Goal: Task Accomplishment & Management: Use online tool/utility

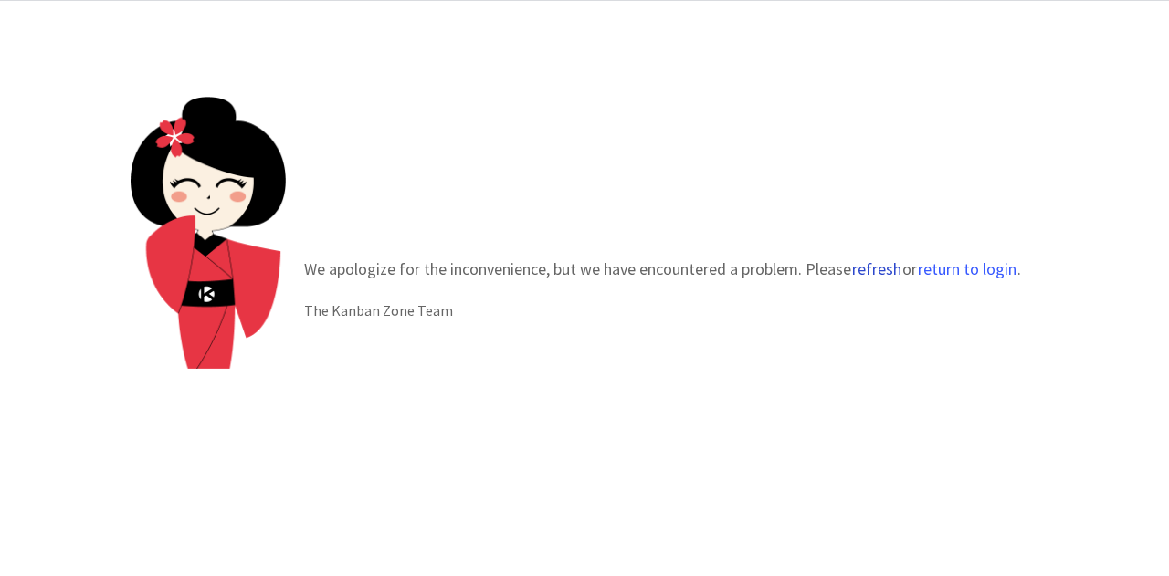
click at [873, 266] on button "refresh" at bounding box center [876, 269] width 51 height 18
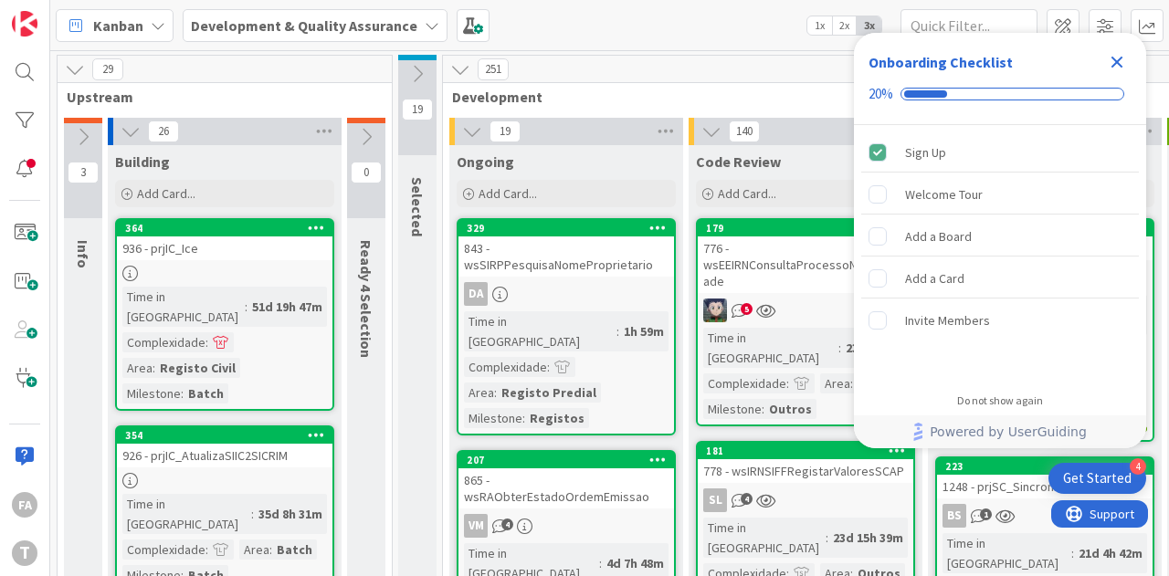
click at [1120, 61] on icon "Close Checklist" at bounding box center [1117, 62] width 22 height 22
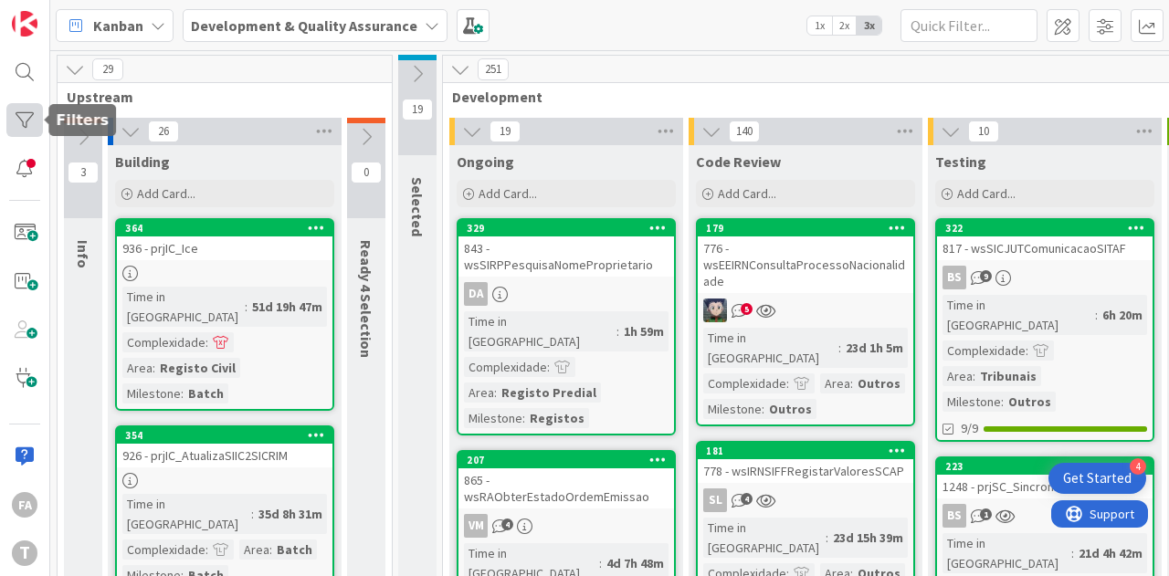
click at [35, 121] on div at bounding box center [24, 120] width 37 height 34
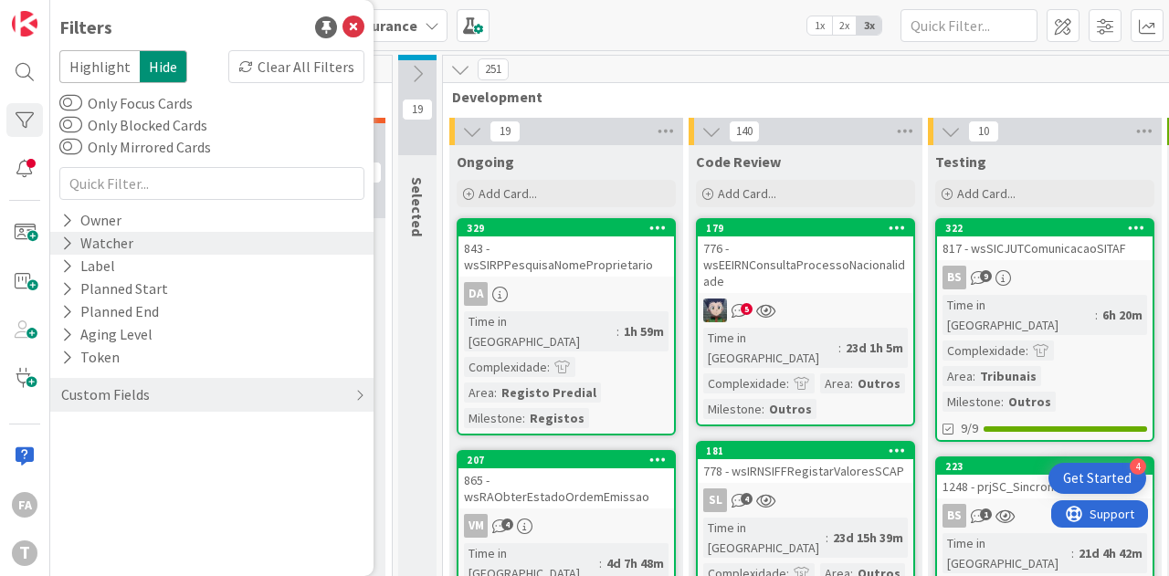
click at [122, 248] on div "Watcher" at bounding box center [97, 243] width 76 height 23
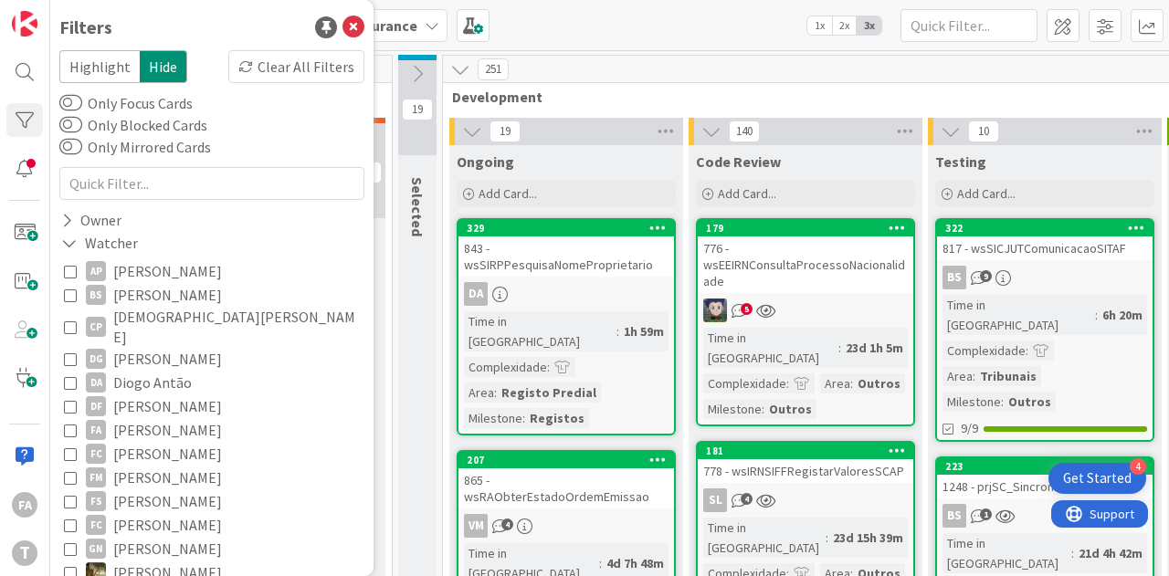
click at [144, 418] on span "[PERSON_NAME]" at bounding box center [167, 430] width 109 height 24
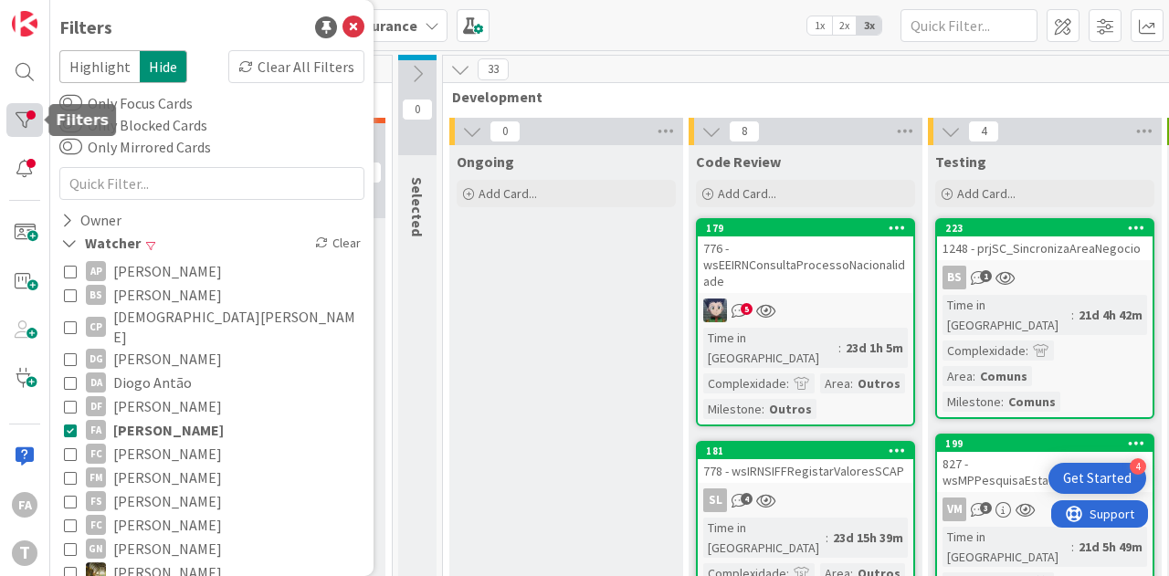
click at [28, 113] on div at bounding box center [24, 120] width 37 height 34
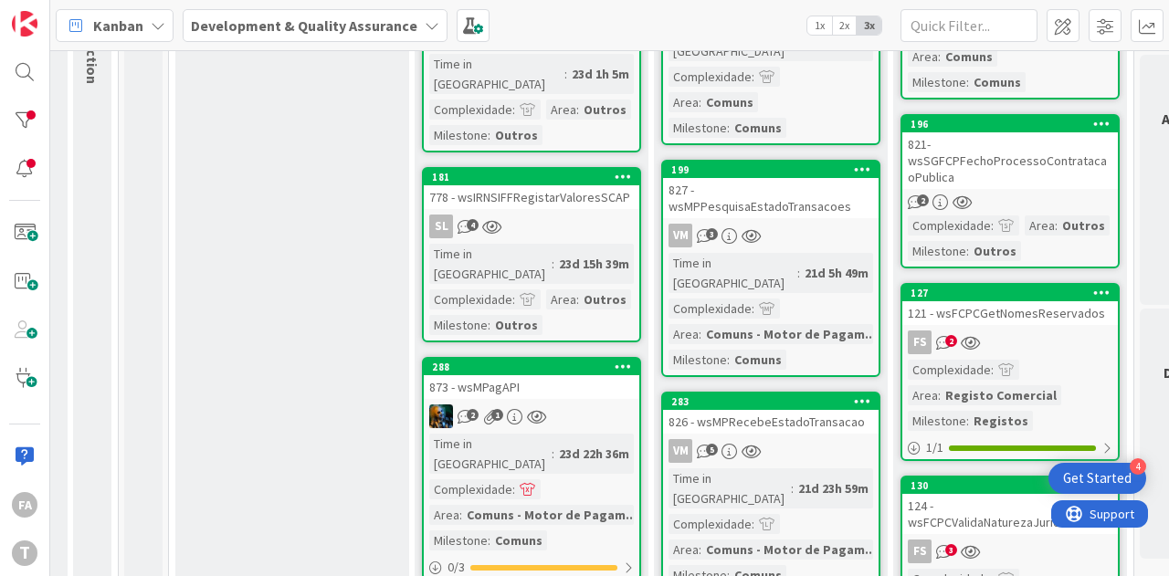
scroll to position [0, 274]
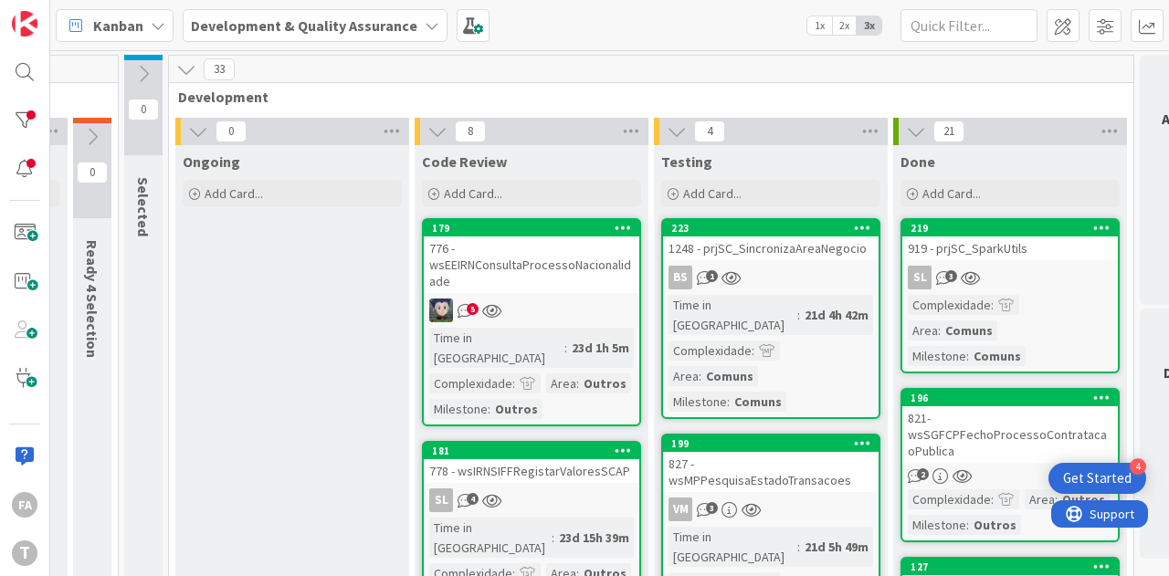
click at [544, 267] on div "776 - wsEEIRNConsultaProcessoNacionalidade" at bounding box center [532, 265] width 216 height 57
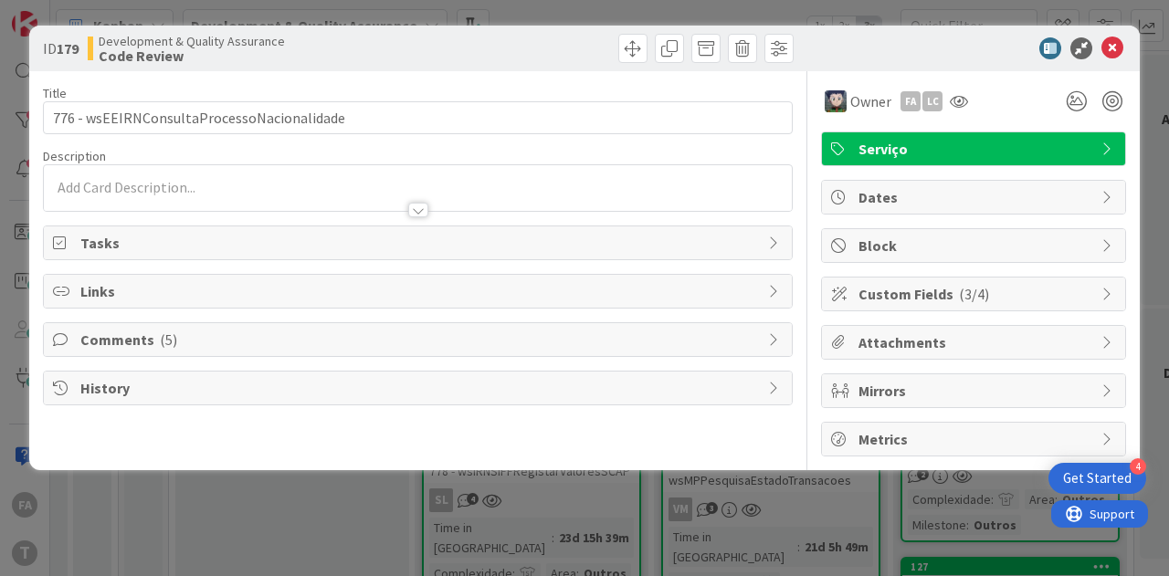
click at [155, 385] on span "History" at bounding box center [419, 388] width 679 height 22
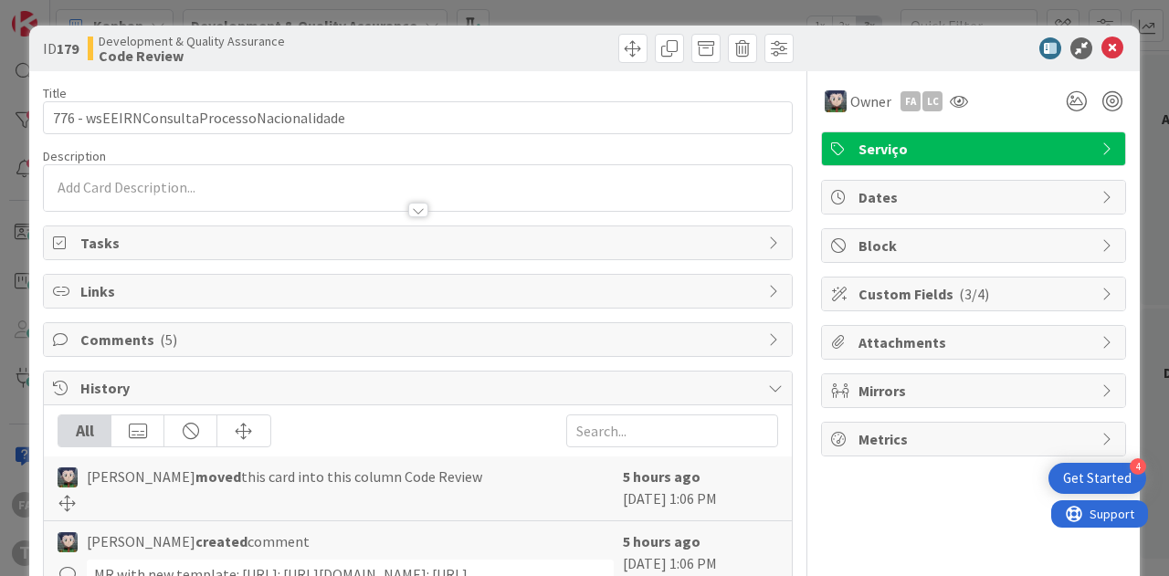
click at [206, 330] on span "Comments ( 5 )" at bounding box center [419, 340] width 679 height 22
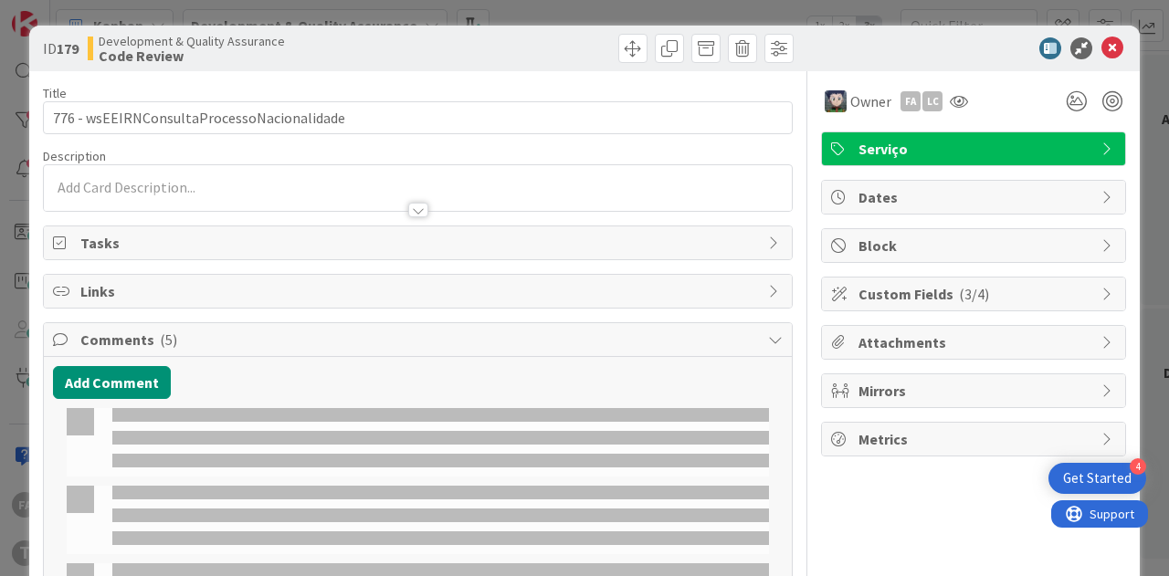
select select "java"
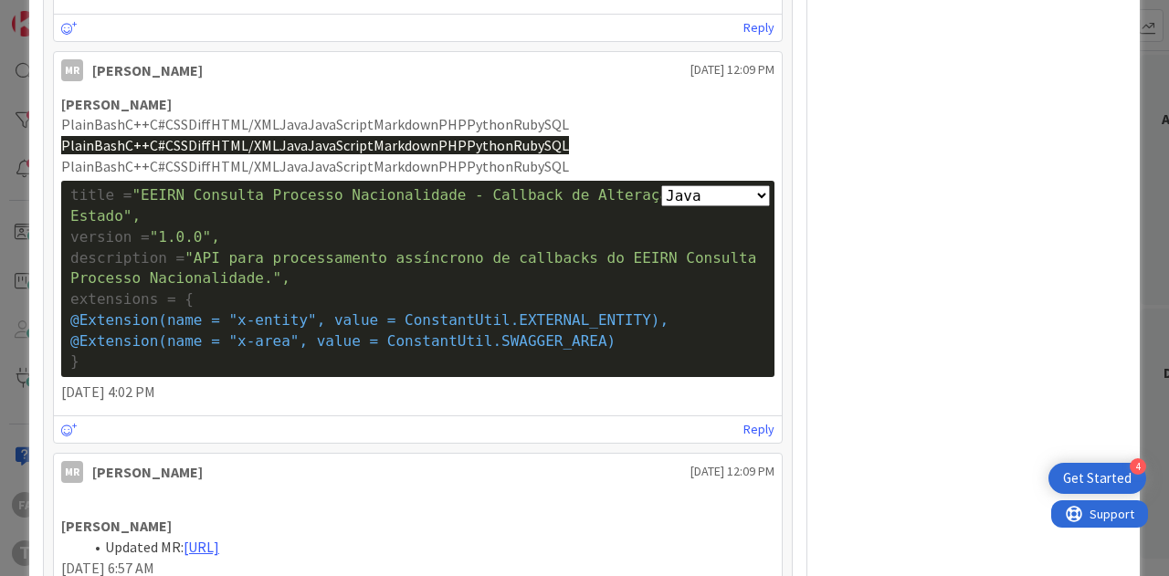
scroll to position [822, 0]
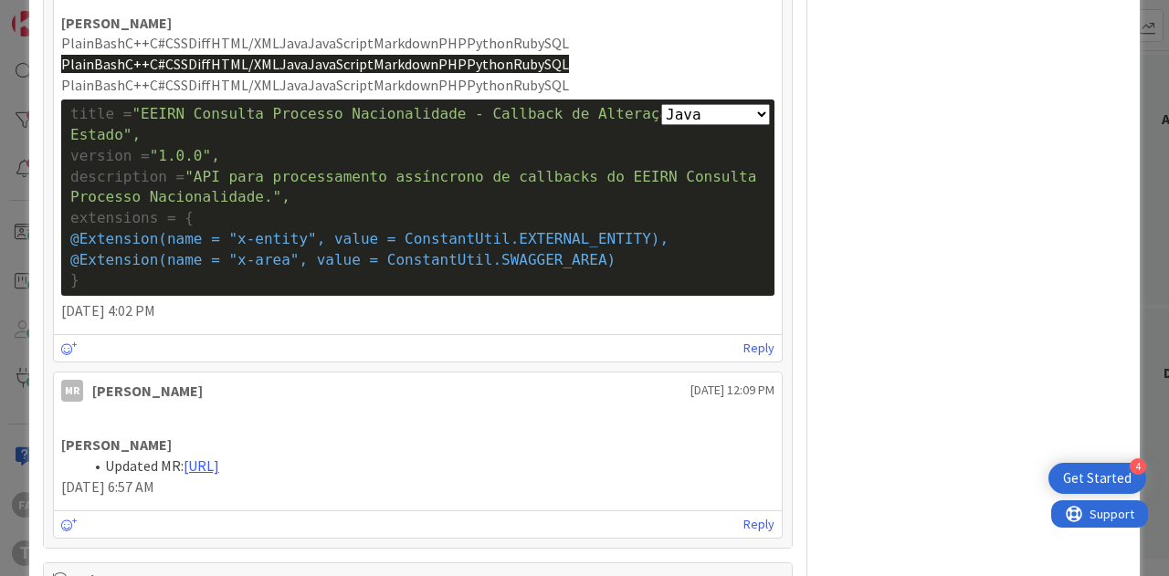
click at [387, 52] on span "PlainBashC++C#CSSDiffHTML/XMLJavaJavaScriptMarkdownPHPPythonRubySQL" at bounding box center [315, 43] width 508 height 18
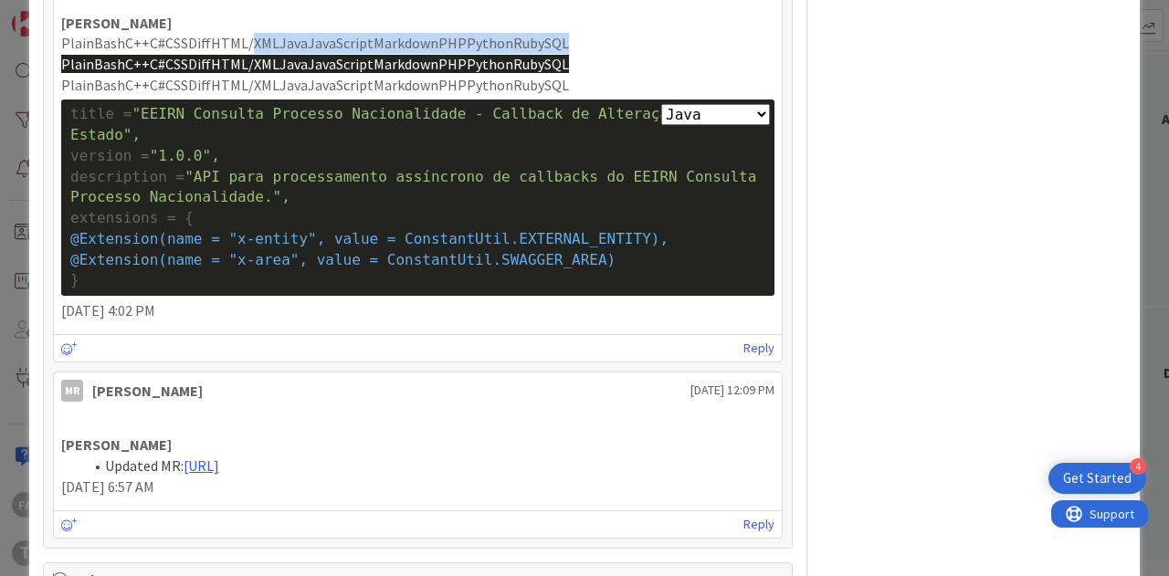
click at [387, 52] on span "PlainBashC++C#CSSDiffHTML/XMLJavaJavaScriptMarkdownPHPPythonRubySQL" at bounding box center [315, 43] width 508 height 18
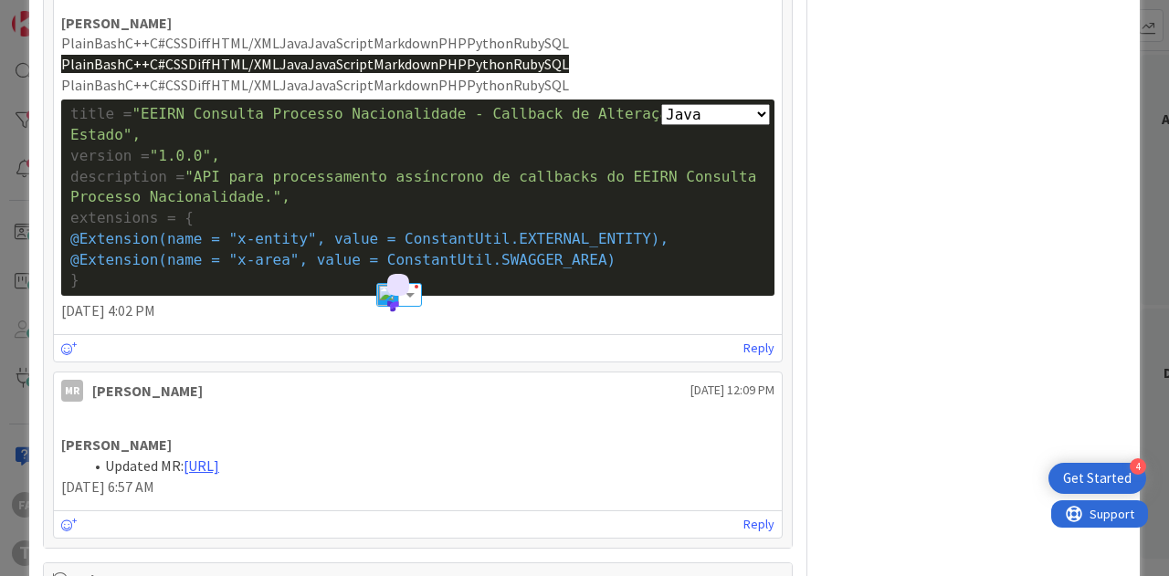
click at [534, 34] on p "[PERSON_NAME]" at bounding box center [417, 23] width 713 height 21
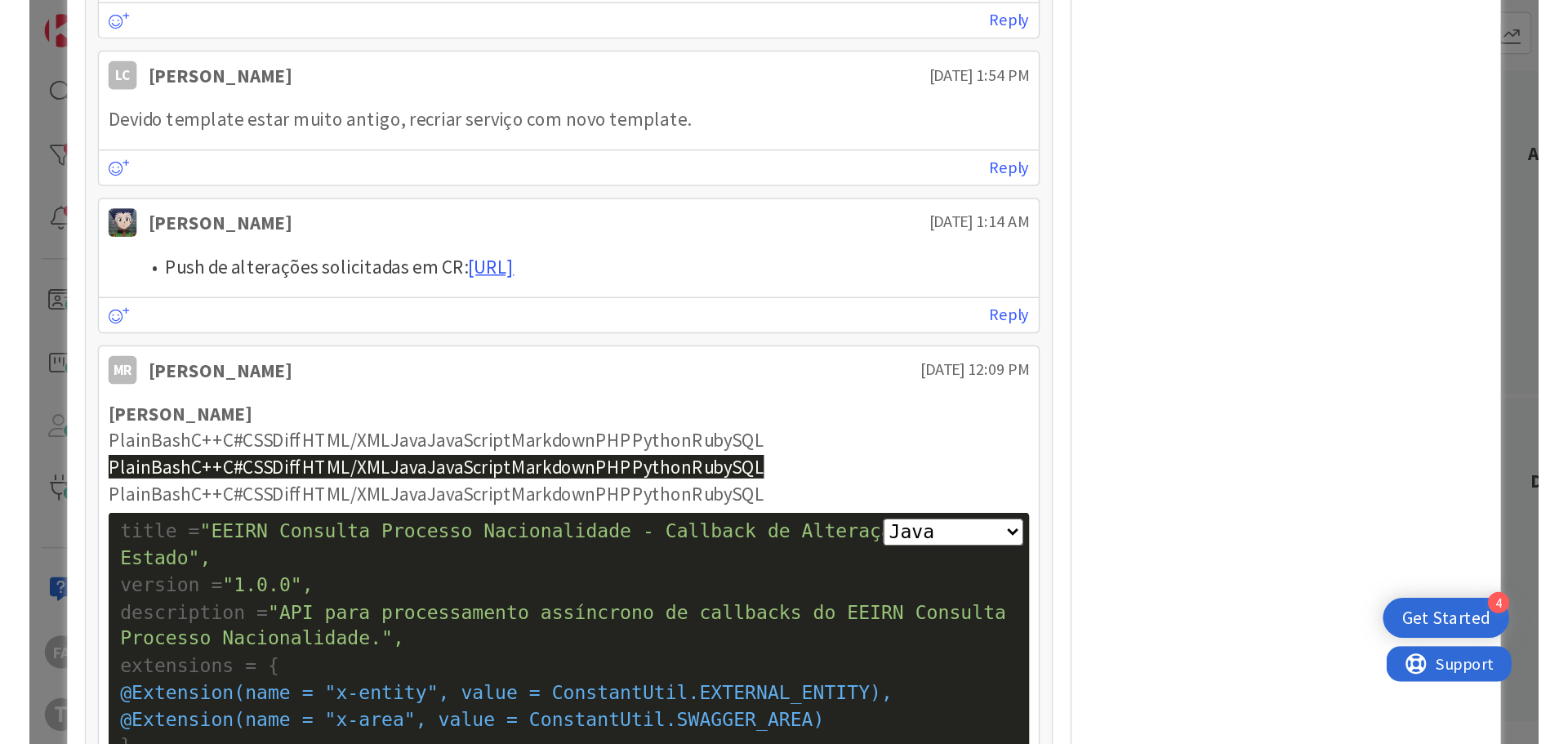
scroll to position [0, 0]
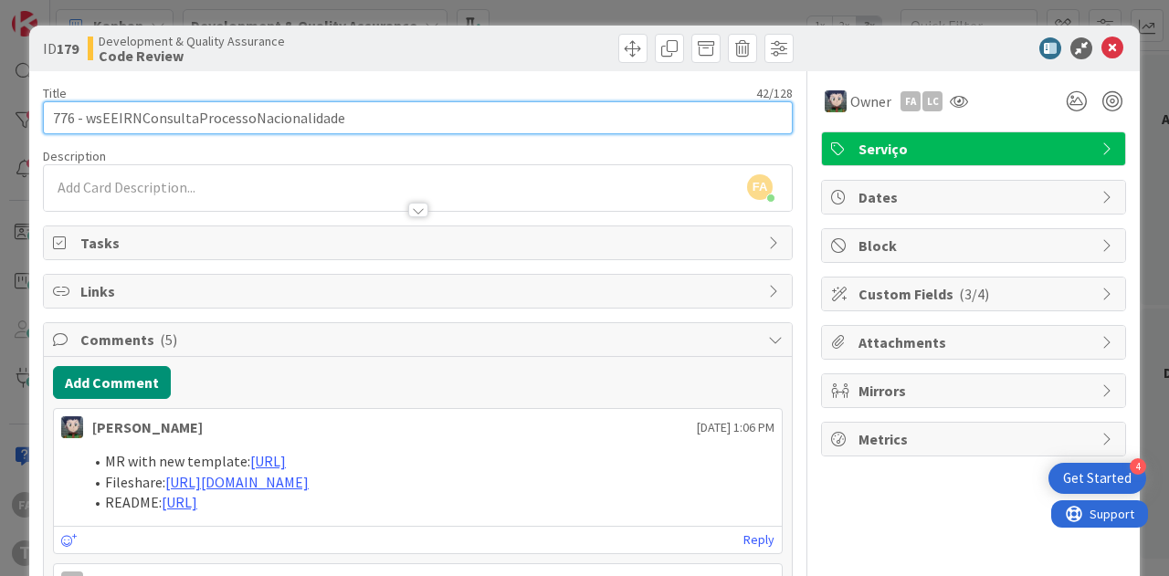
click at [374, 117] on input "776 - wsEEIRNConsultaProcessoNacionalidade" at bounding box center [418, 117] width 750 height 33
click at [192, 111] on input "776 - wsEEIRNConsultaProcessoNacionalidade" at bounding box center [418, 117] width 750 height 33
click at [236, 129] on input "776 - wsEEIRNConsultaProcessoNacionalidade" at bounding box center [418, 117] width 750 height 33
click at [232, 119] on input "776 - wsEEIRNConsultaProcessoNacionalidade" at bounding box center [418, 117] width 750 height 33
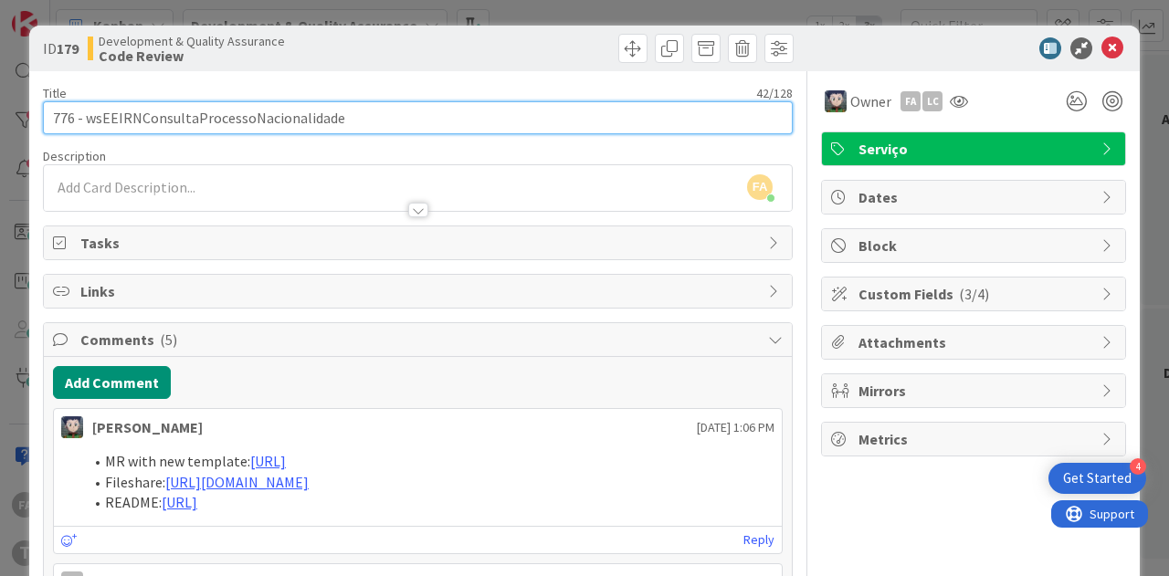
click at [232, 119] on input "776 - wsEEIRNConsultaProcessoNacionalidade" at bounding box center [418, 117] width 750 height 33
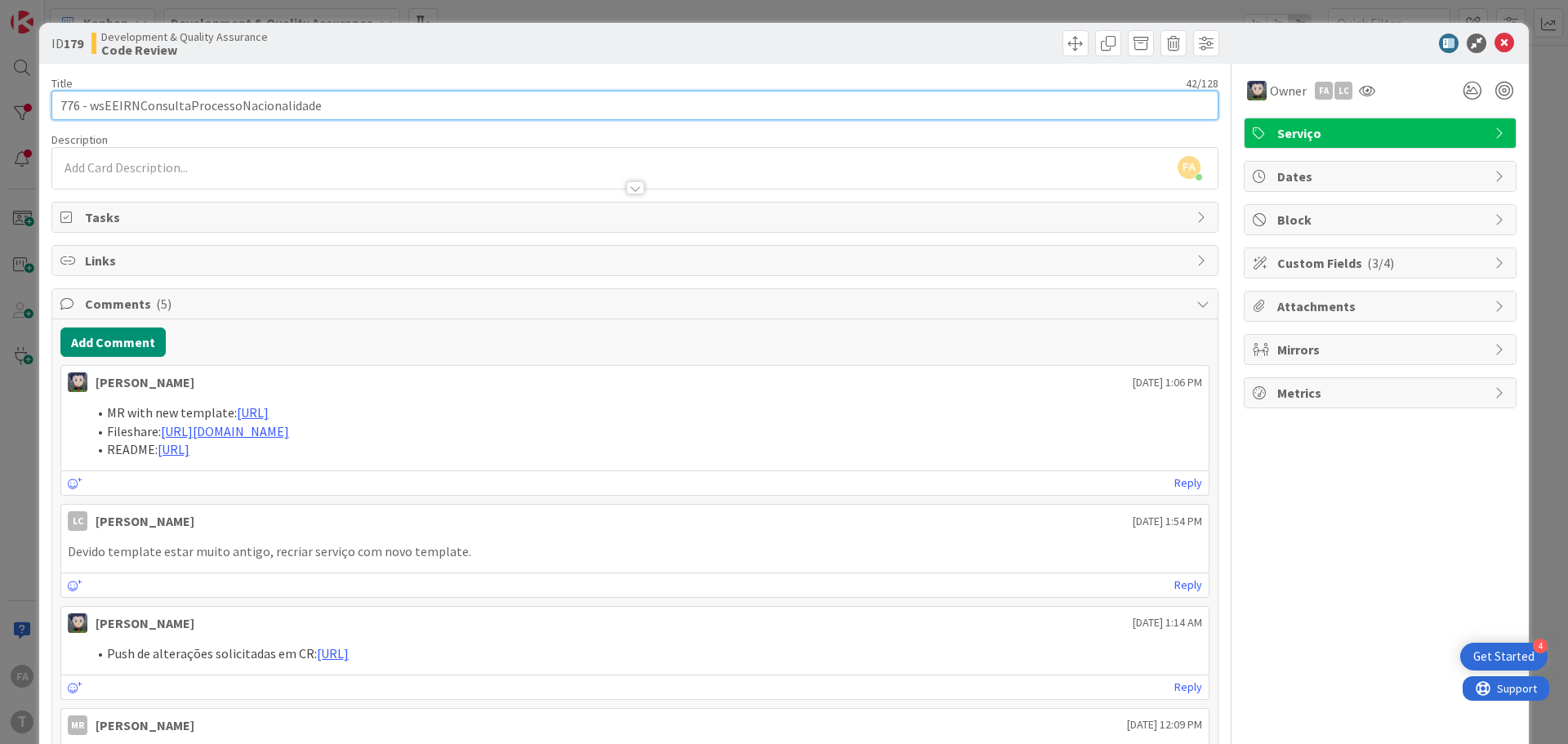
click at [257, 95] on input "776 - wsEEIRNConsultaProcessoNacionalidade" at bounding box center [635, 105] width 1167 height 30
click at [257, 94] on input "776 - wsEEIRNConsultaProcessoNacionalidade" at bounding box center [635, 105] width 1167 height 30
